Goal: Information Seeking & Learning: Learn about a topic

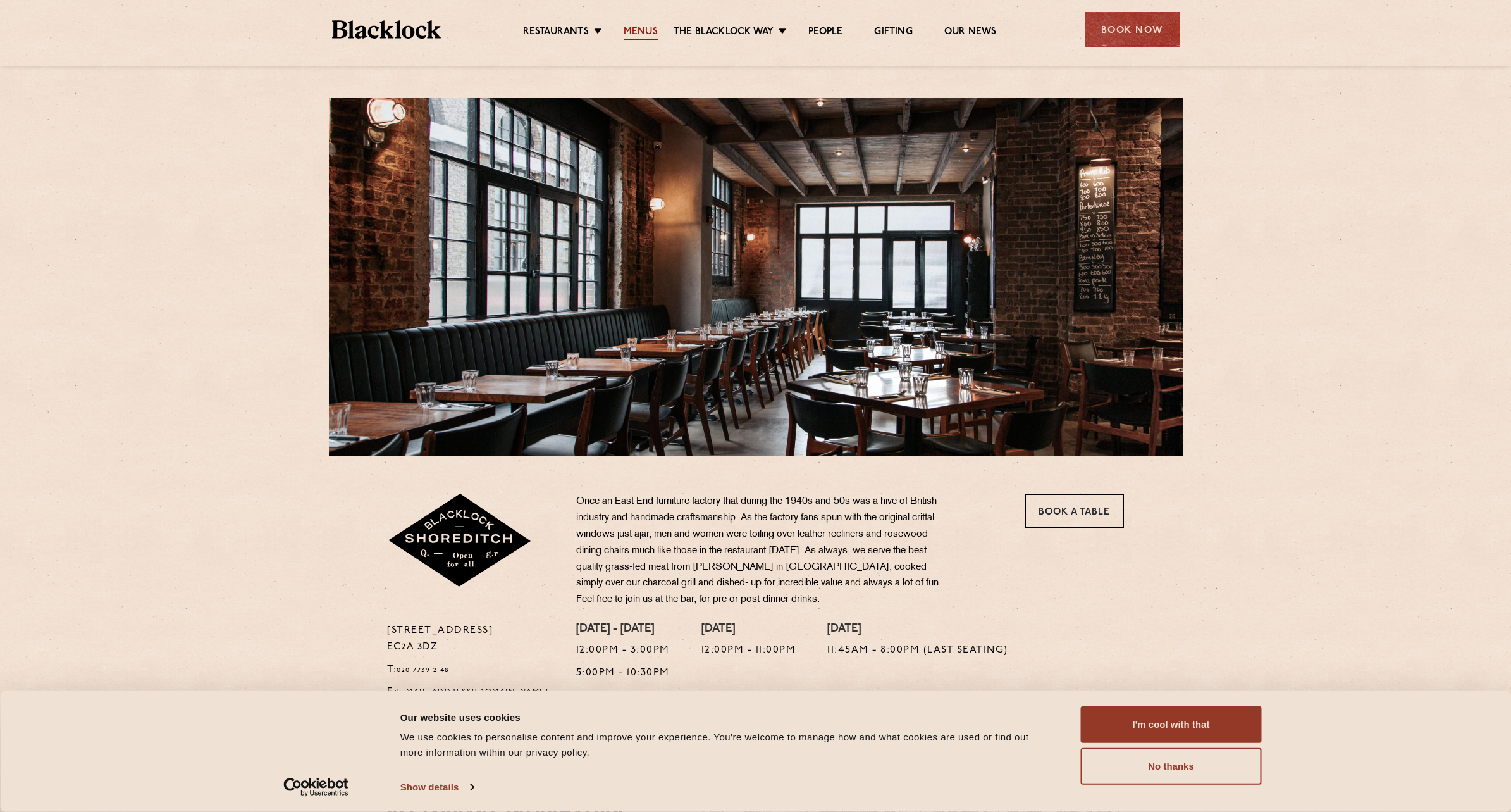
click at [632, 37] on link "Menus" at bounding box center [641, 33] width 34 height 14
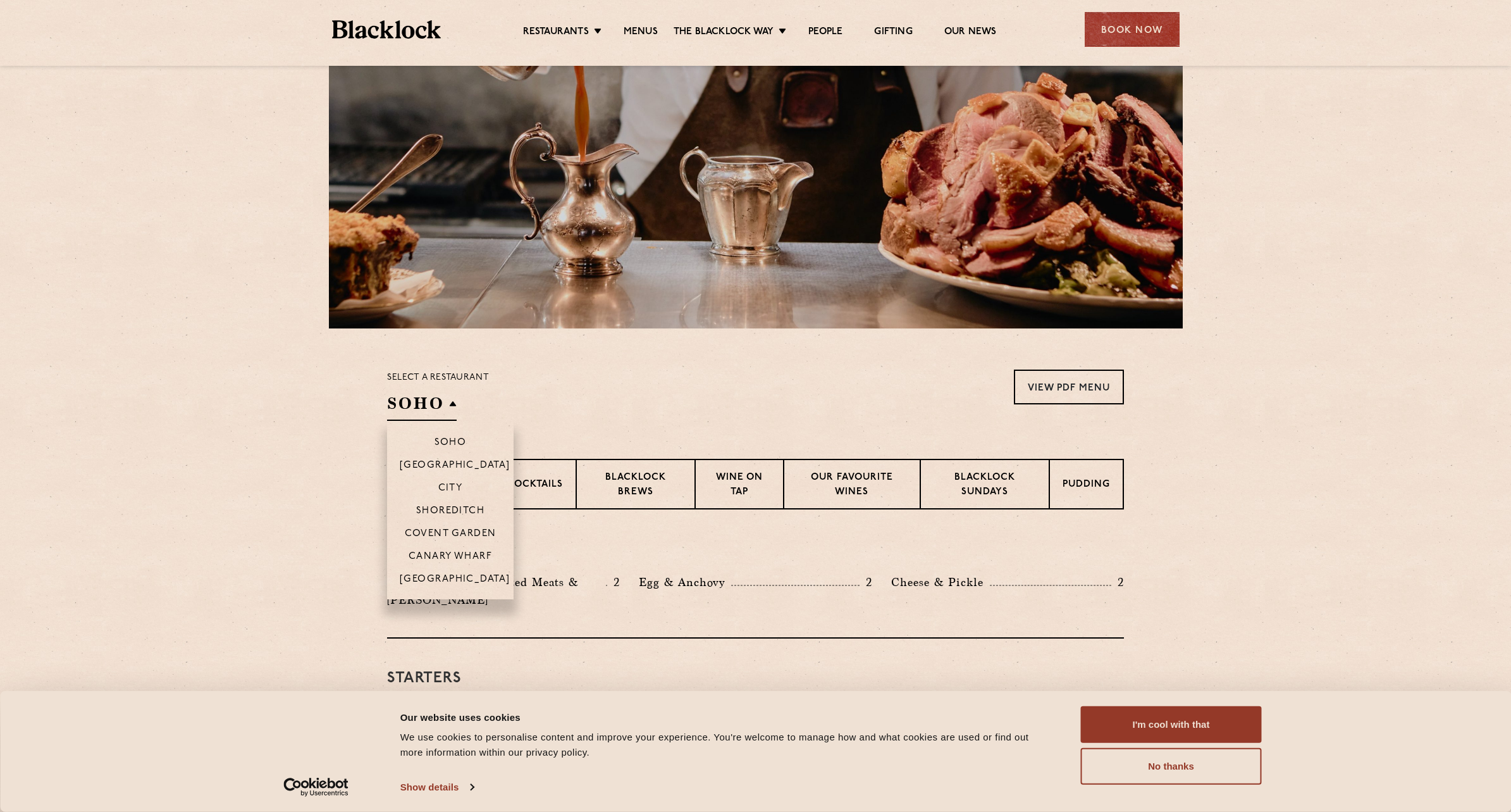
scroll to position [127, 0]
click at [451, 509] on p "Shoreditch" at bounding box center [450, 512] width 69 height 13
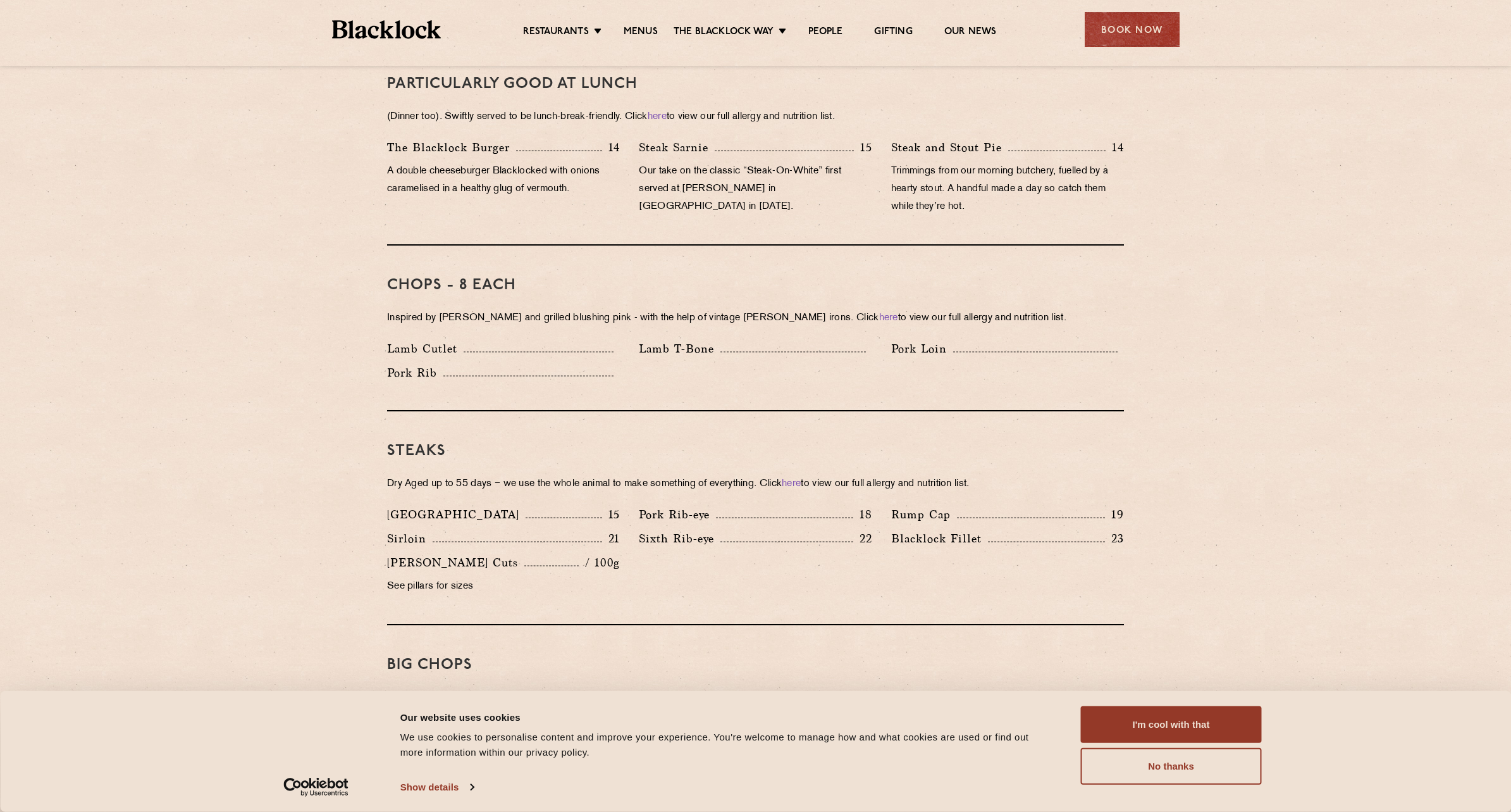
scroll to position [858, 0]
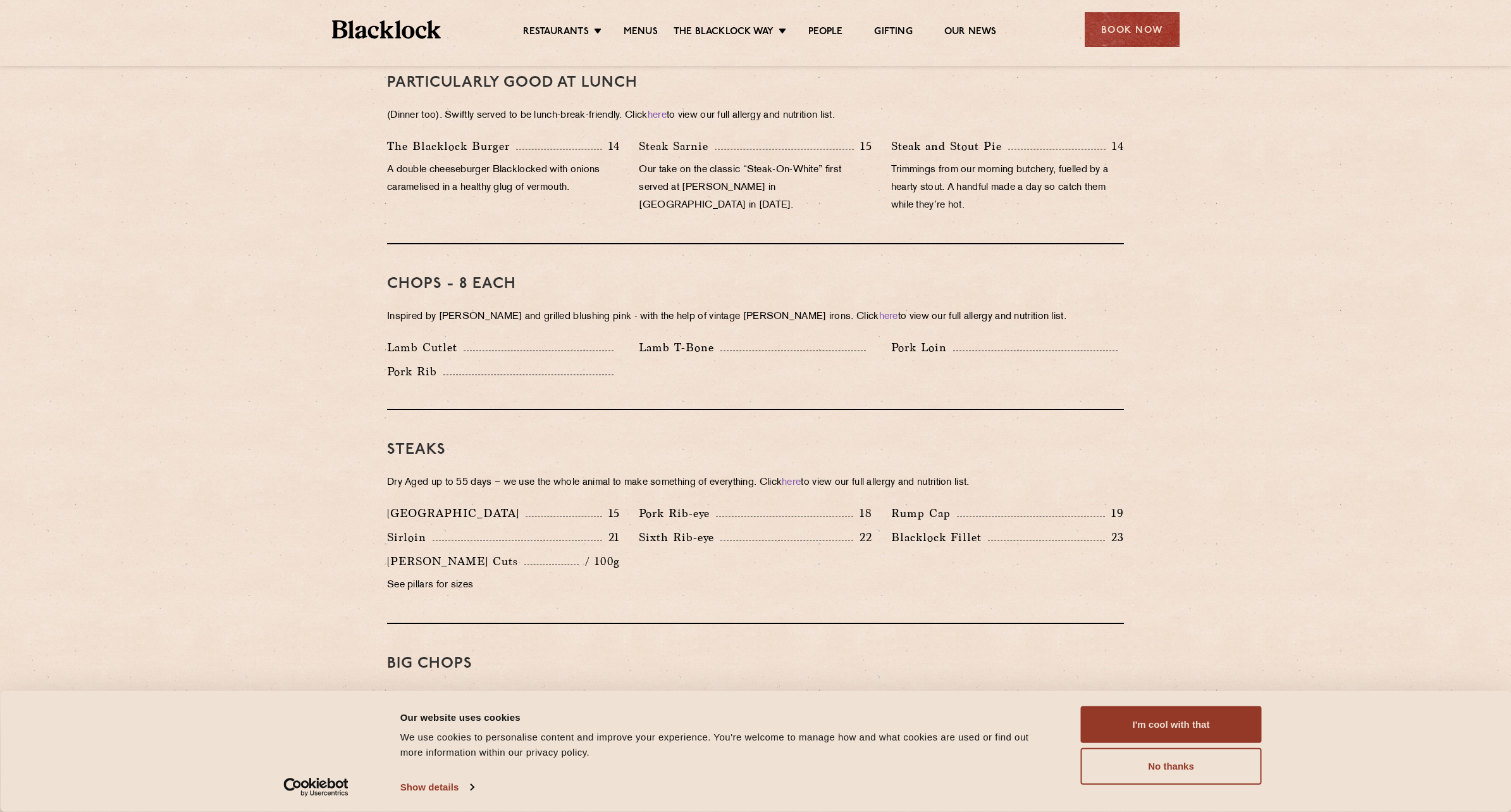
click at [695, 445] on div "Steaks Dry Aged up to 55 days − we use the whole animal to make something of ev…" at bounding box center [755, 517] width 737 height 214
drag, startPoint x: 571, startPoint y: 465, endPoint x: 836, endPoint y: 463, distance: 265.1
click at [836, 474] on p "Dry Aged up to 55 days − we use the whole animal to make something of everythin…" at bounding box center [755, 483] width 737 height 18
drag, startPoint x: 836, startPoint y: 463, endPoint x: 828, endPoint y: 493, distance: 31.5
click at [828, 504] on div "Pork Rib-eye 18" at bounding box center [755, 513] width 233 height 18
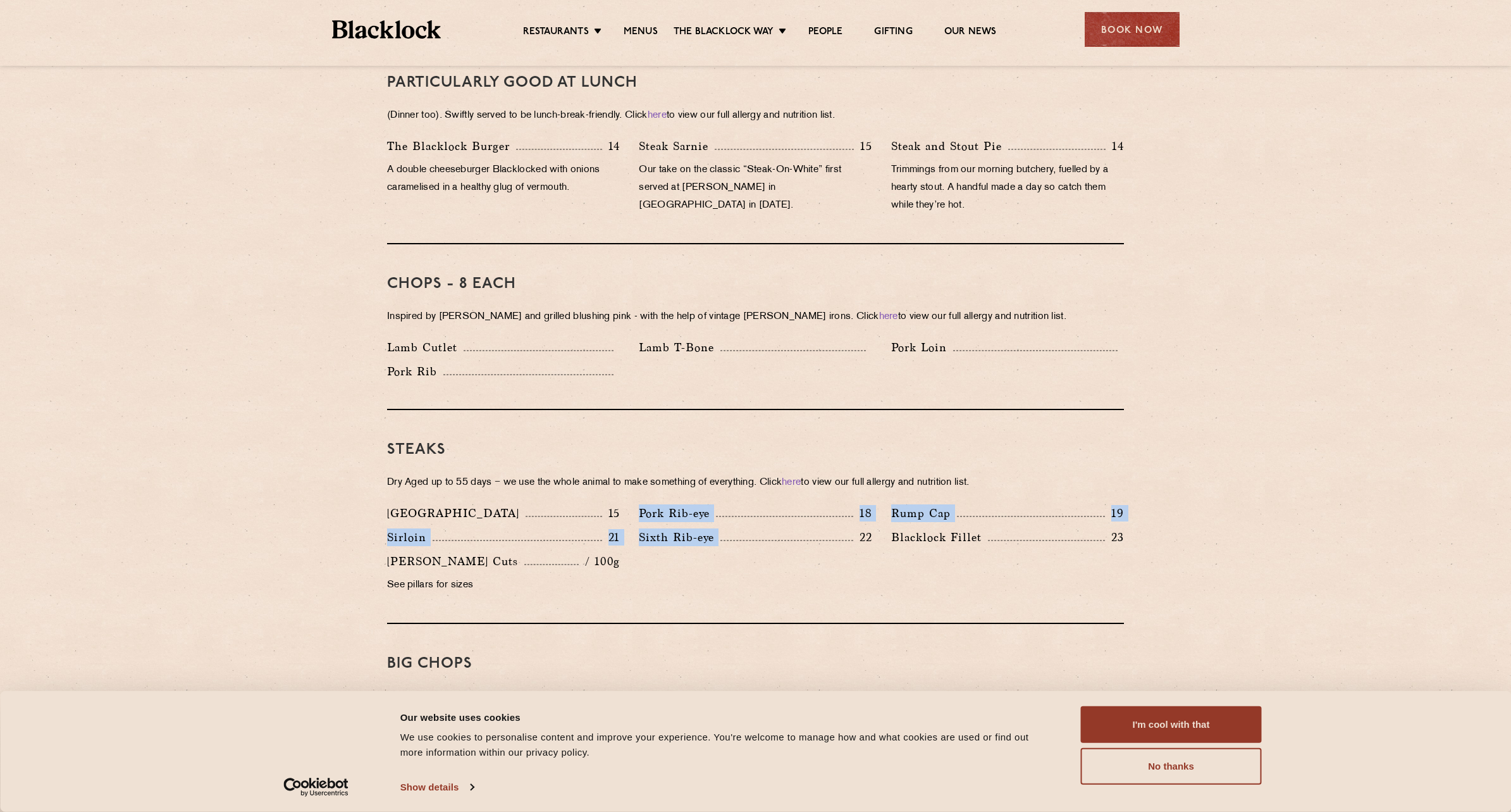
drag, startPoint x: 630, startPoint y: 495, endPoint x: 857, endPoint y: 521, distance: 229.2
click at [857, 521] on div "[GEOGRAPHIC_DATA] 15 Pork Rib-eye 18 Rump Cap 19 [GEOGRAPHIC_DATA] 21 22 23" at bounding box center [756, 552] width 756 height 96
drag, startPoint x: 857, startPoint y: 521, endPoint x: 781, endPoint y: 542, distance: 78.7
click at [781, 542] on div "[GEOGRAPHIC_DATA] 15 Pork Rib-eye 18 Rump Cap 19 [GEOGRAPHIC_DATA] 21 22 23" at bounding box center [756, 552] width 756 height 96
click at [602, 553] on p "/ 100g" at bounding box center [599, 561] width 41 height 16
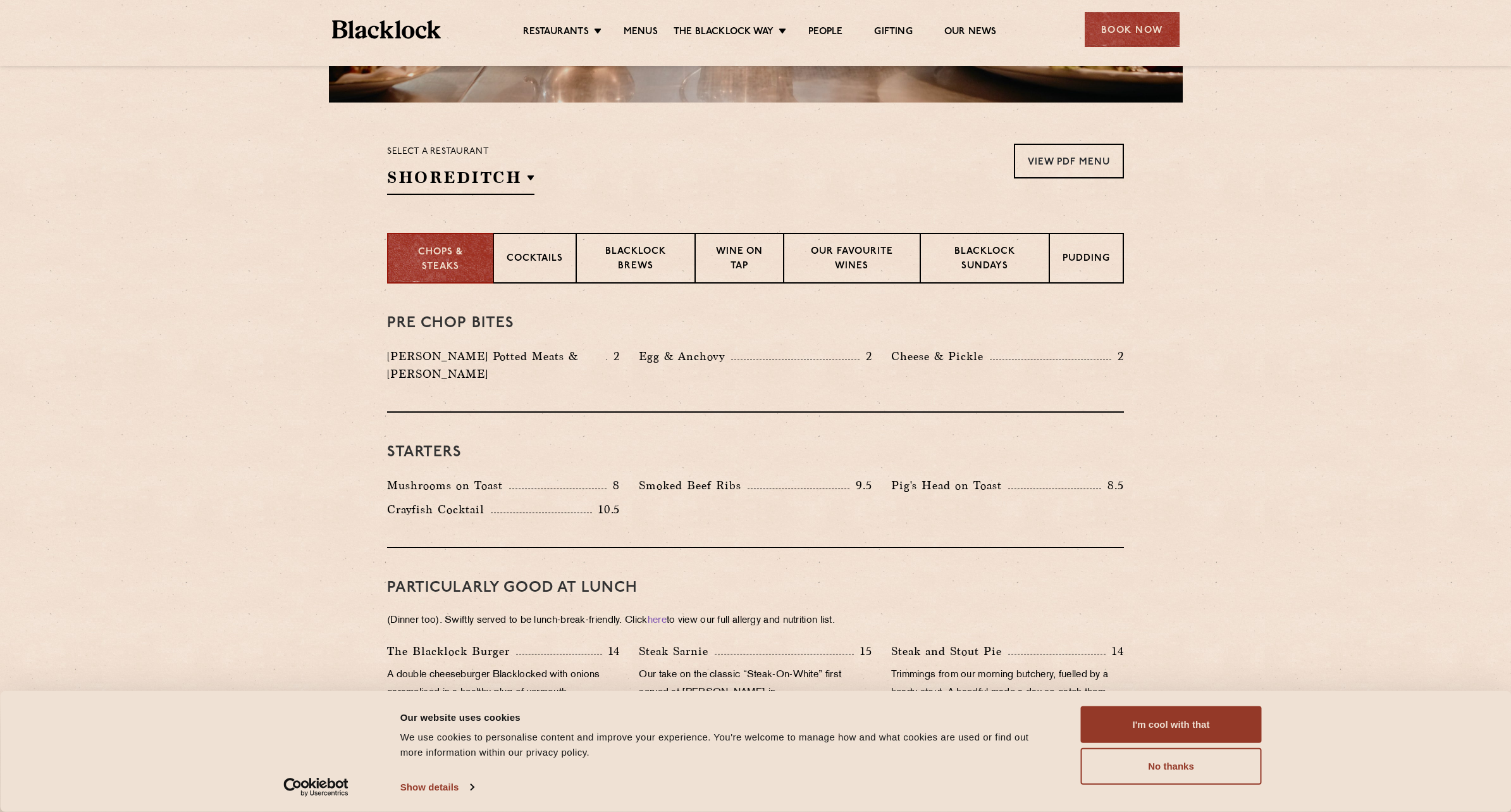
scroll to position [352, 0]
click at [1150, 771] on button "No thanks" at bounding box center [1171, 766] width 181 height 37
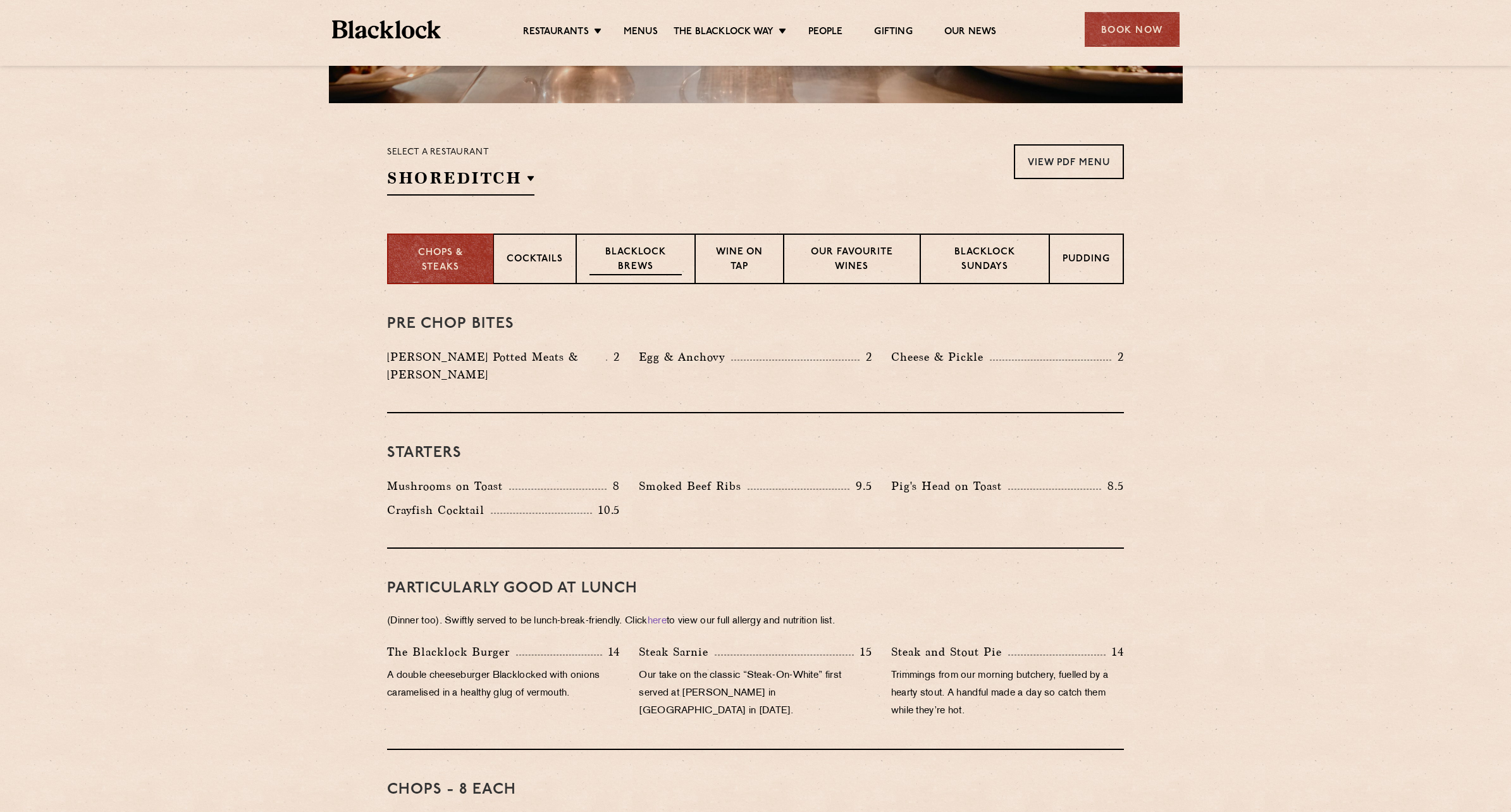
click at [619, 260] on p "Blacklock Brews" at bounding box center [636, 260] width 92 height 30
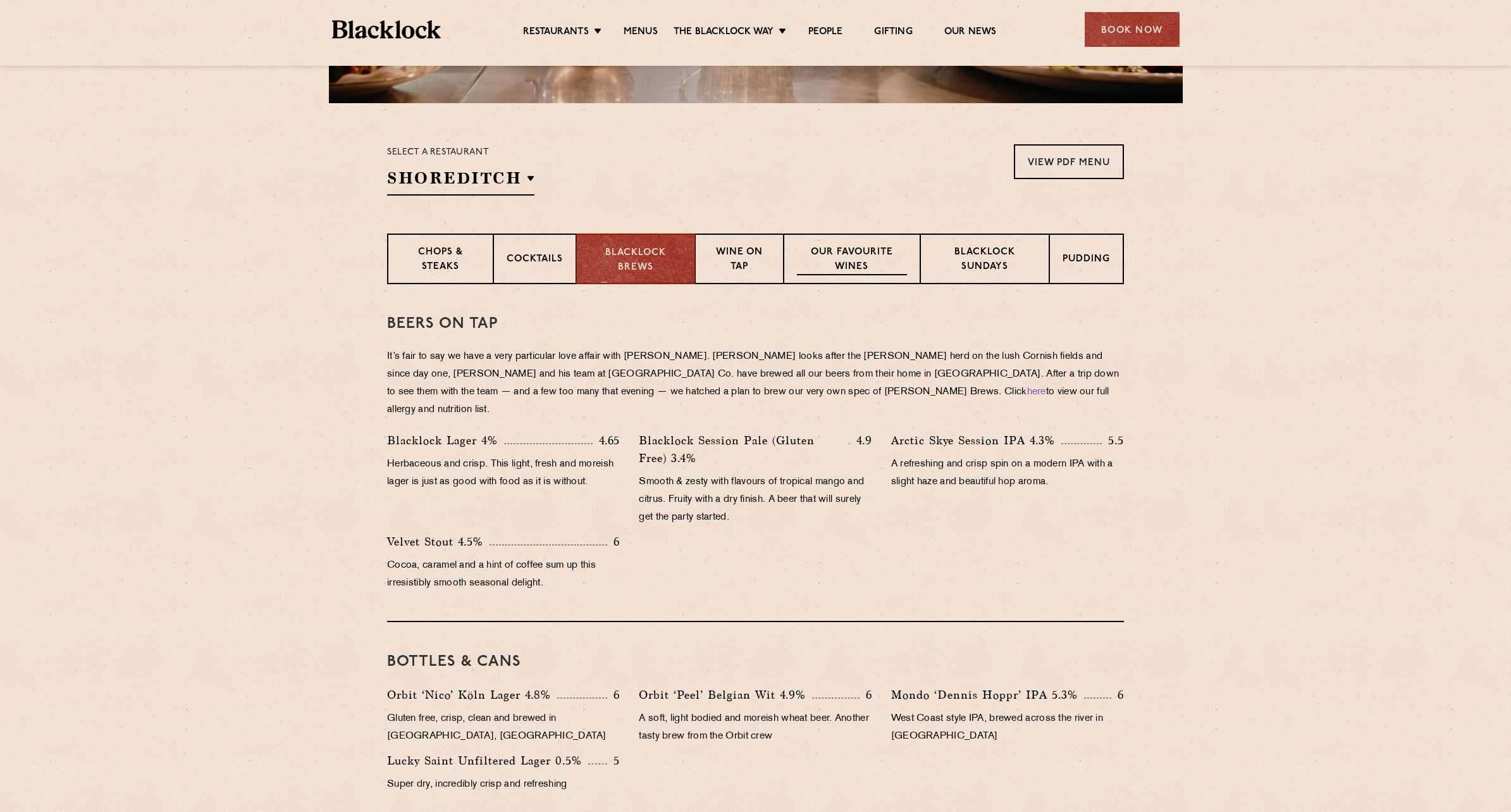
click at [895, 266] on p "Our favourite wines" at bounding box center [851, 260] width 109 height 30
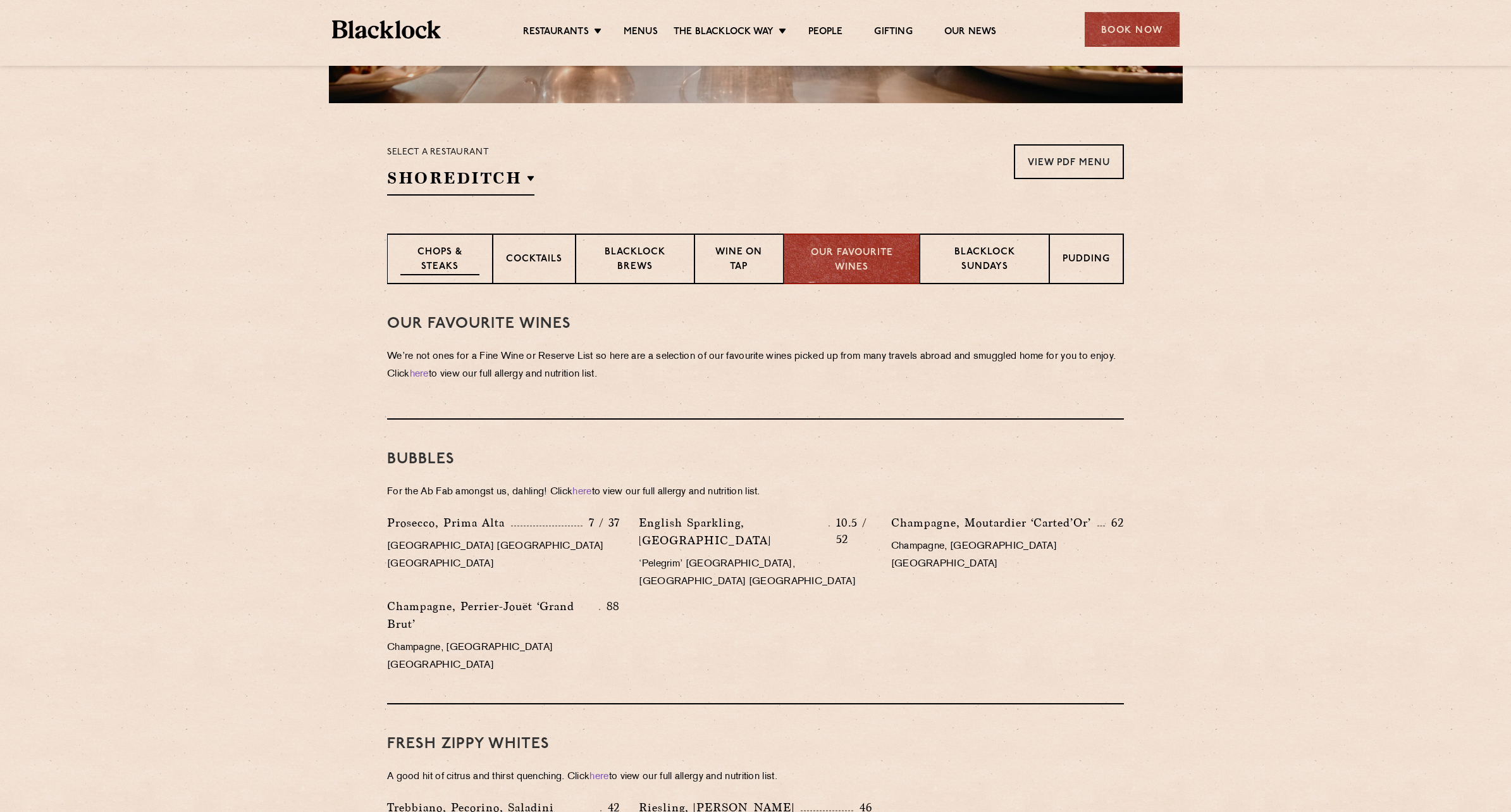
click at [454, 265] on p "Chops & Steaks" at bounding box center [439, 260] width 79 height 30
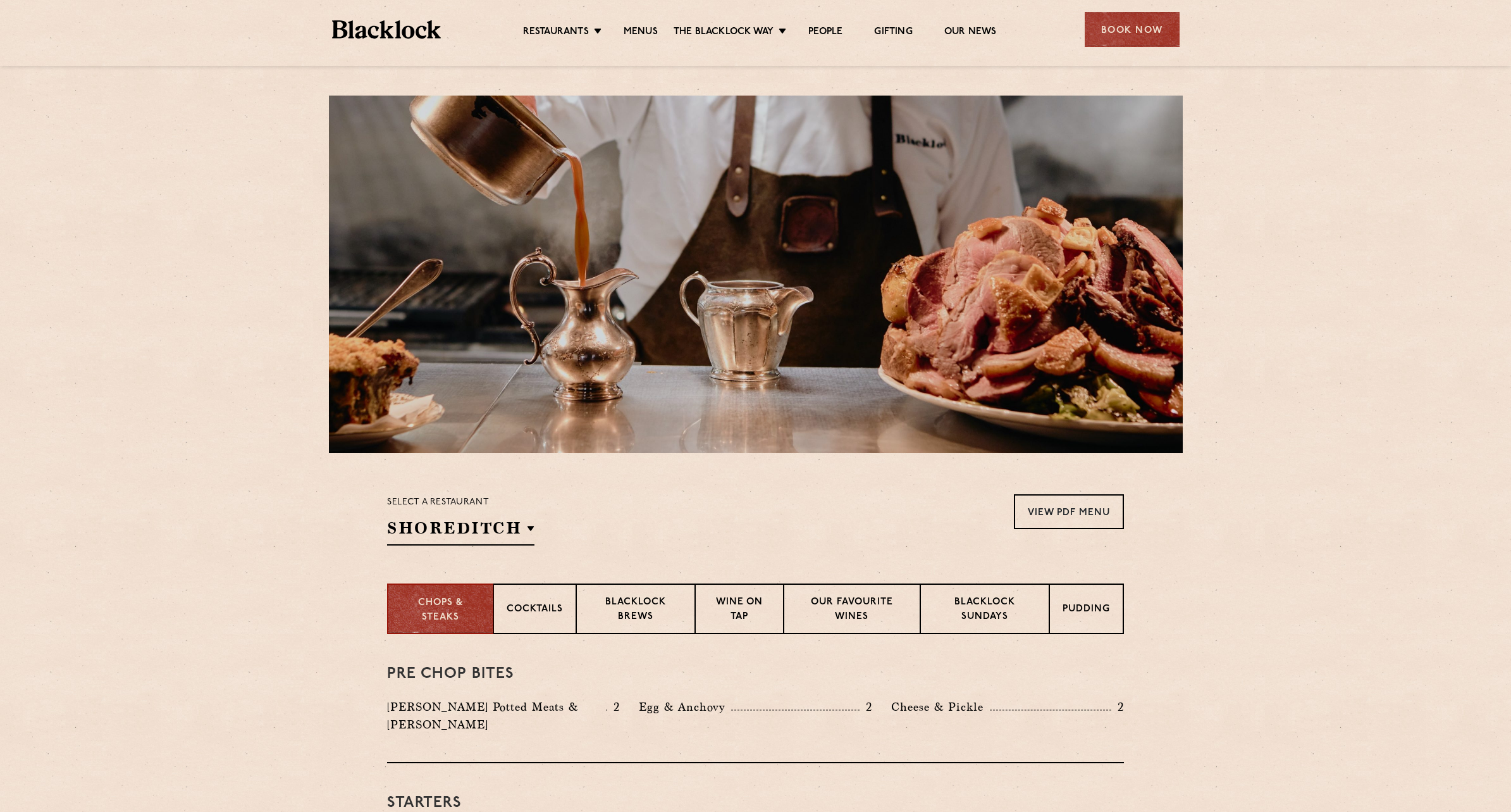
scroll to position [0, 0]
